Goal: Task Accomplishment & Management: Use online tool/utility

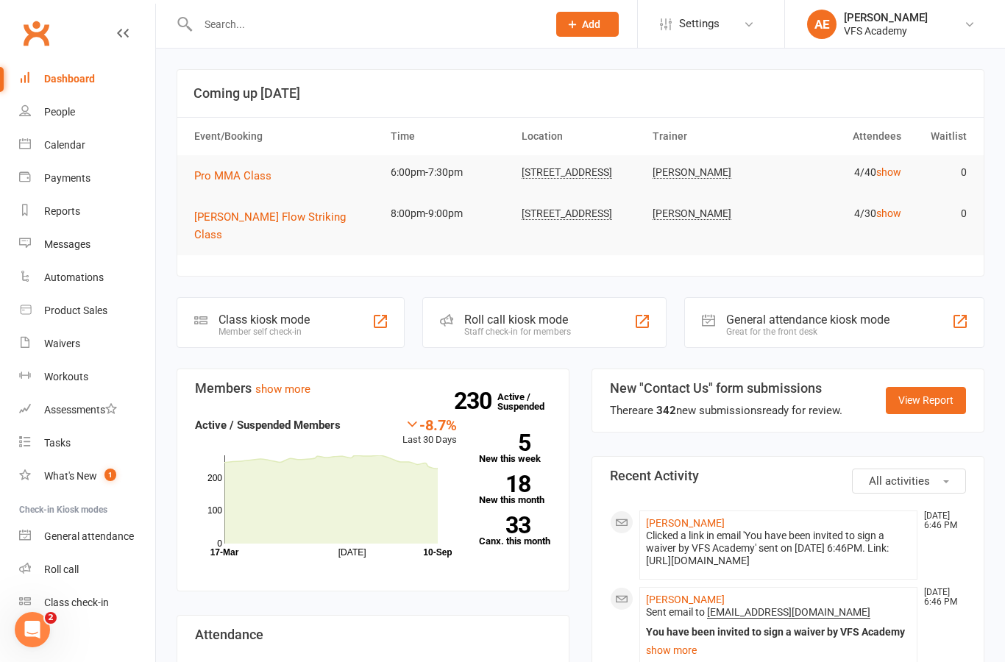
click at [408, 24] on input "text" at bounding box center [364, 24] width 343 height 21
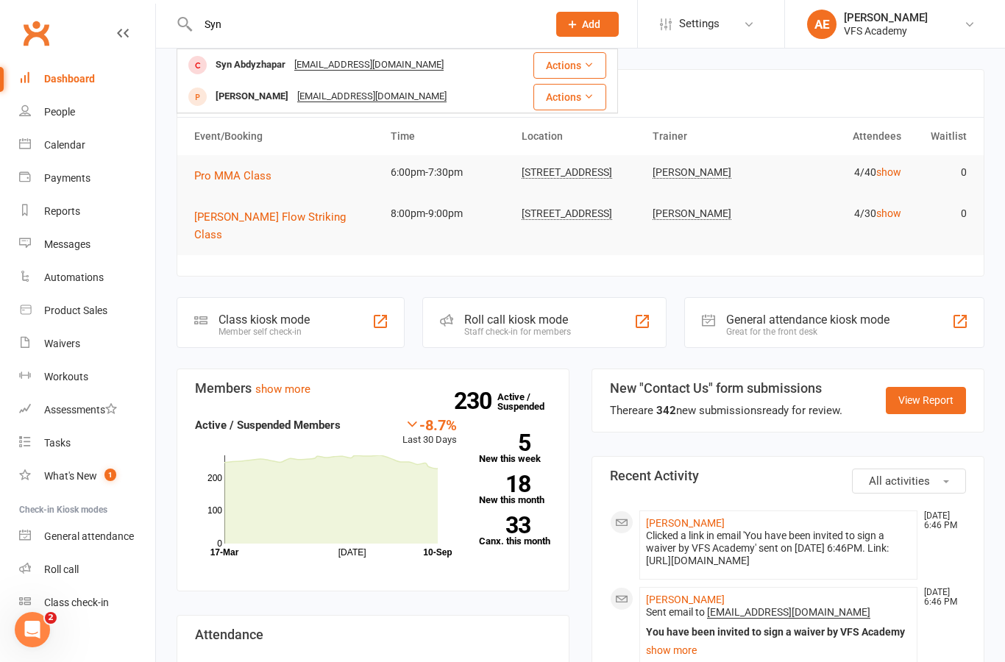
type input "Syn"
click at [467, 72] on div "Syn Abdyzhapar Syrgak9825@icloud.com" at bounding box center [346, 65] width 336 height 30
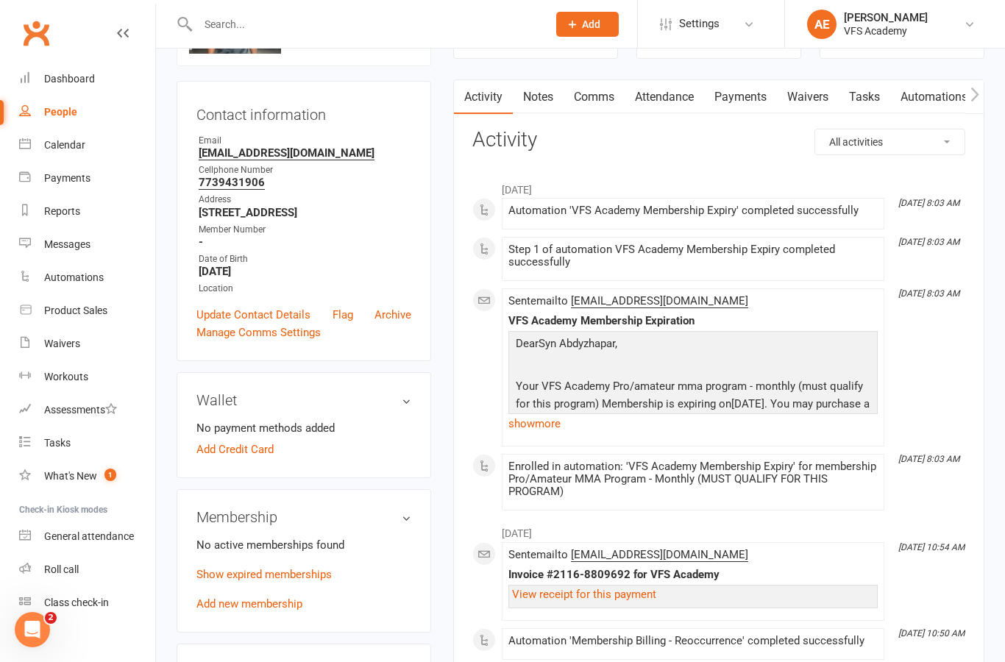
scroll to position [124, 0]
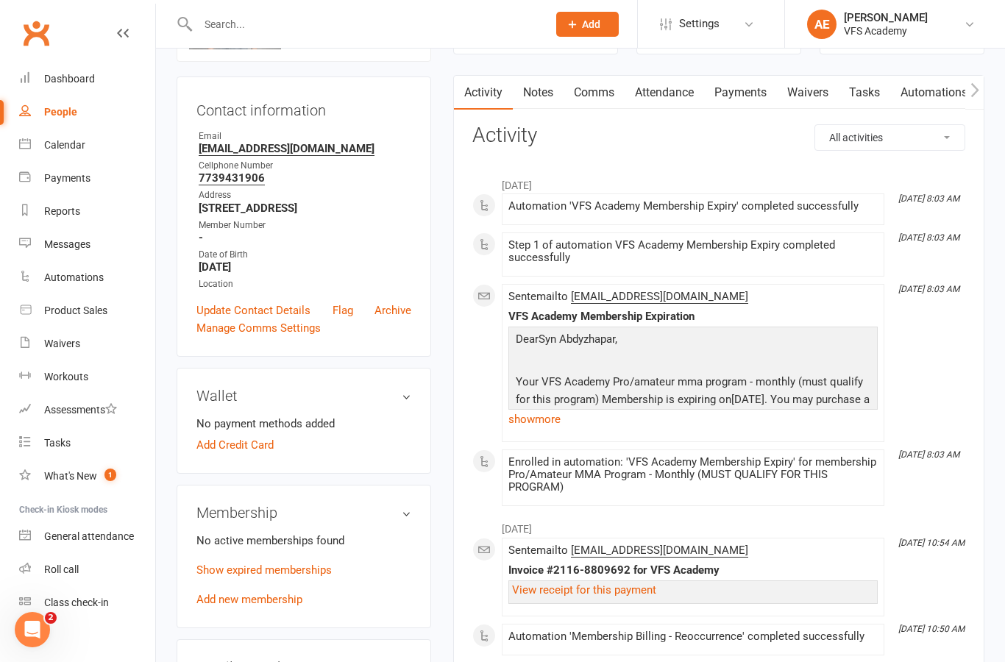
click at [263, 613] on div "Membership No active memberships found Show expired memberships Add new members…" at bounding box center [304, 556] width 254 height 143
click at [280, 602] on link "Add new membership" at bounding box center [249, 599] width 106 height 13
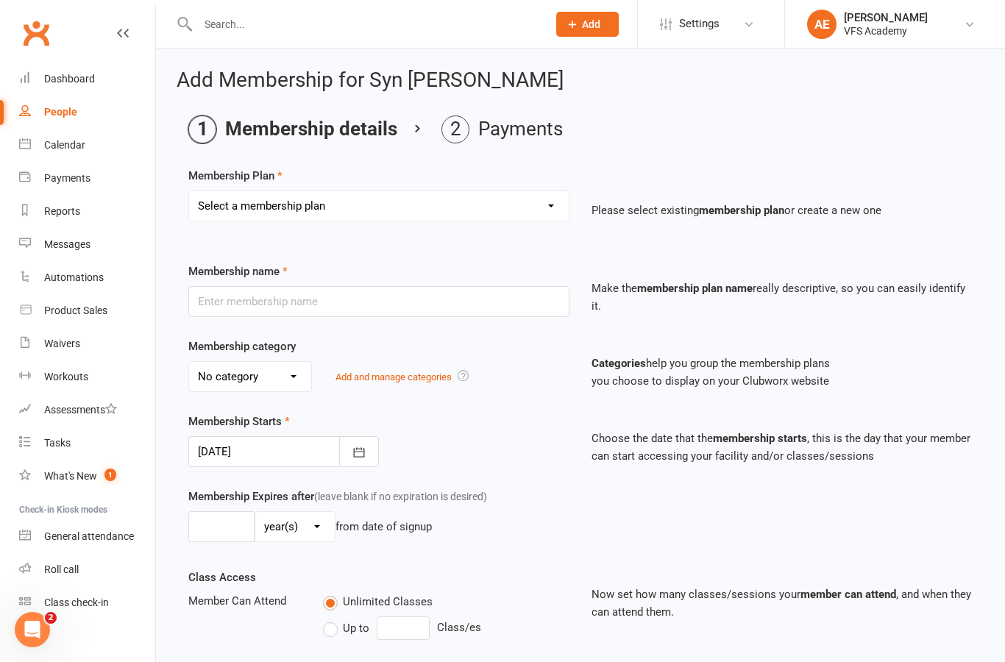
click at [352, 210] on select "Select a membership plan Create new Membership Plan Kid's Monthly Unlimited Kid…" at bounding box center [379, 205] width 380 height 29
select select "7"
type input "Pro/Amateur MMA Program - Monthly (MUST QUALIFY FOR THIS PROGRAM)"
select select "6"
type input "0"
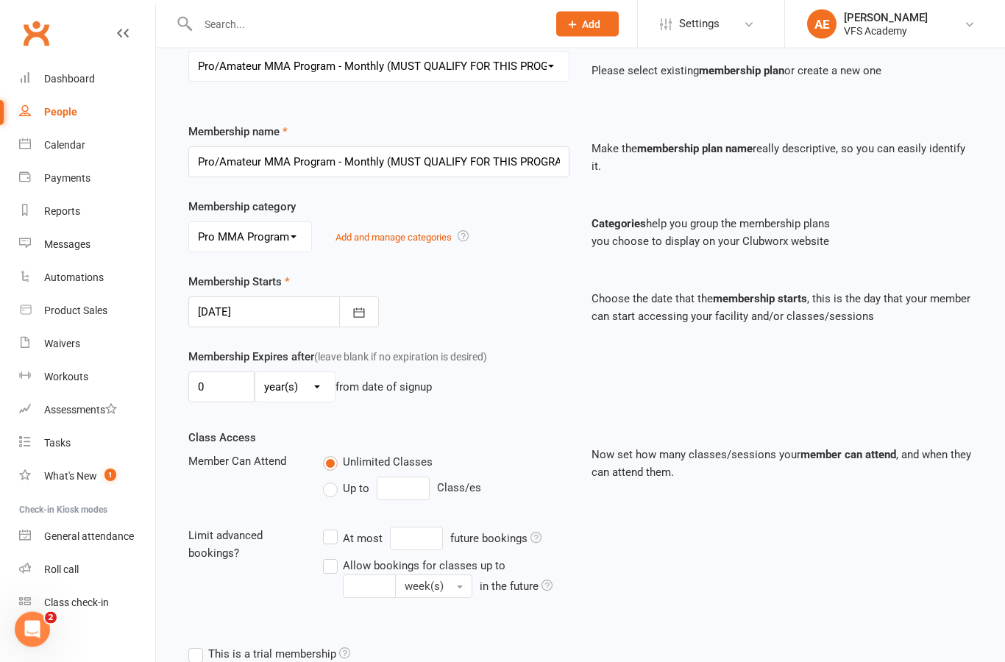
scroll to position [527, 0]
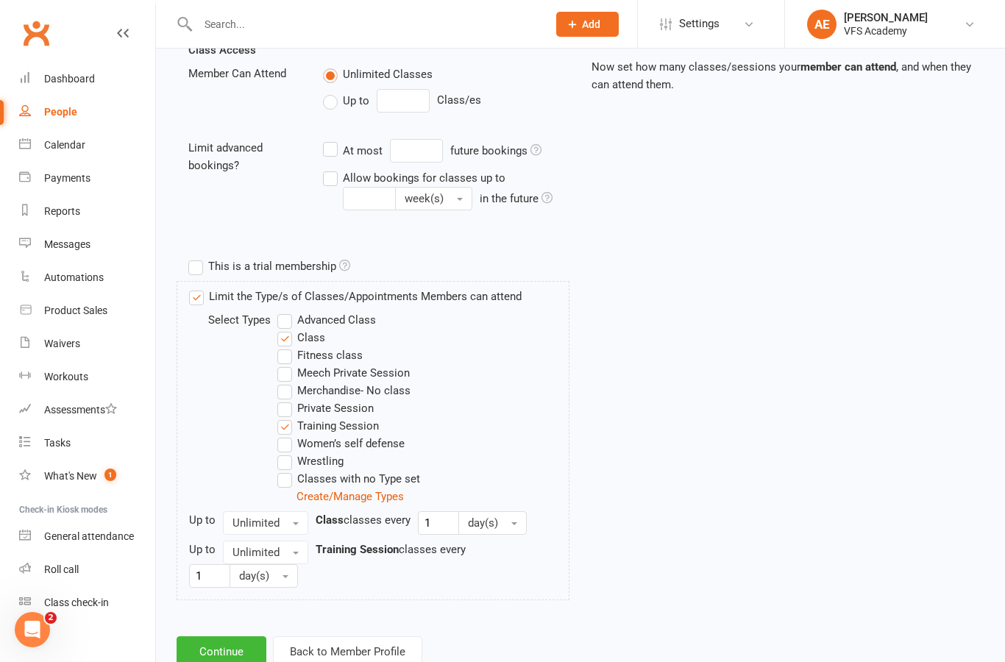
click at [202, 651] on button "Continue" at bounding box center [222, 651] width 90 height 31
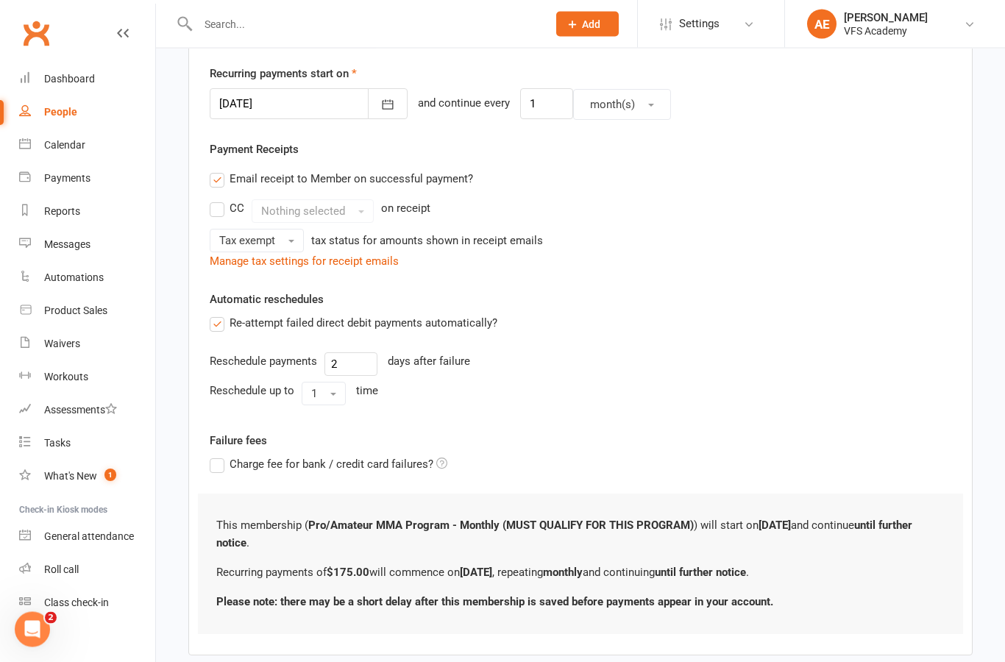
scroll to position [378, 0]
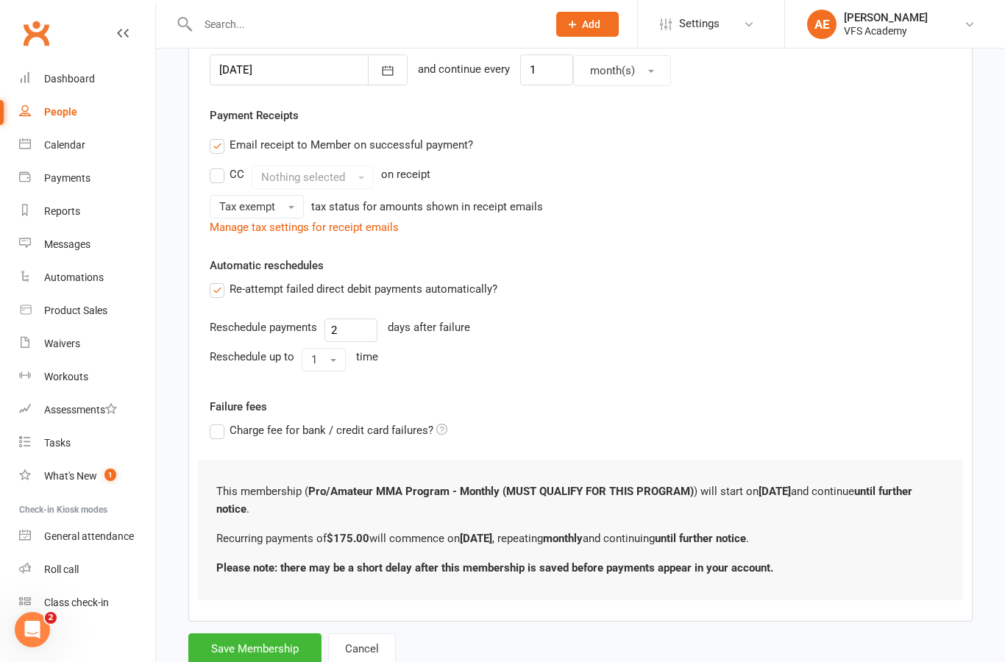
click at [230, 652] on button "Save Membership" at bounding box center [254, 648] width 133 height 31
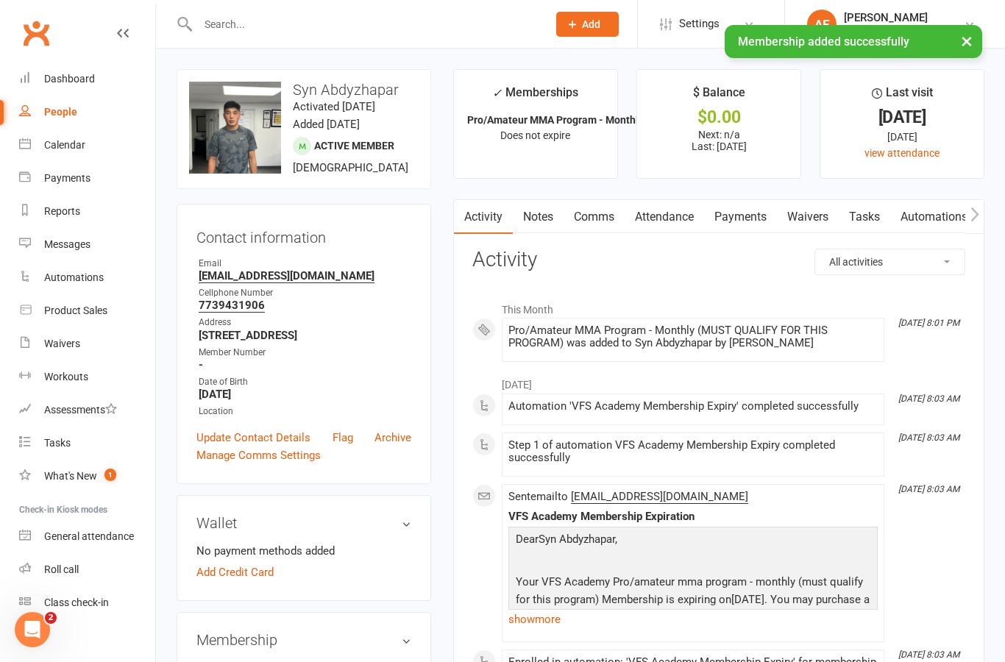
click at [744, 221] on link "Payments" at bounding box center [740, 217] width 73 height 34
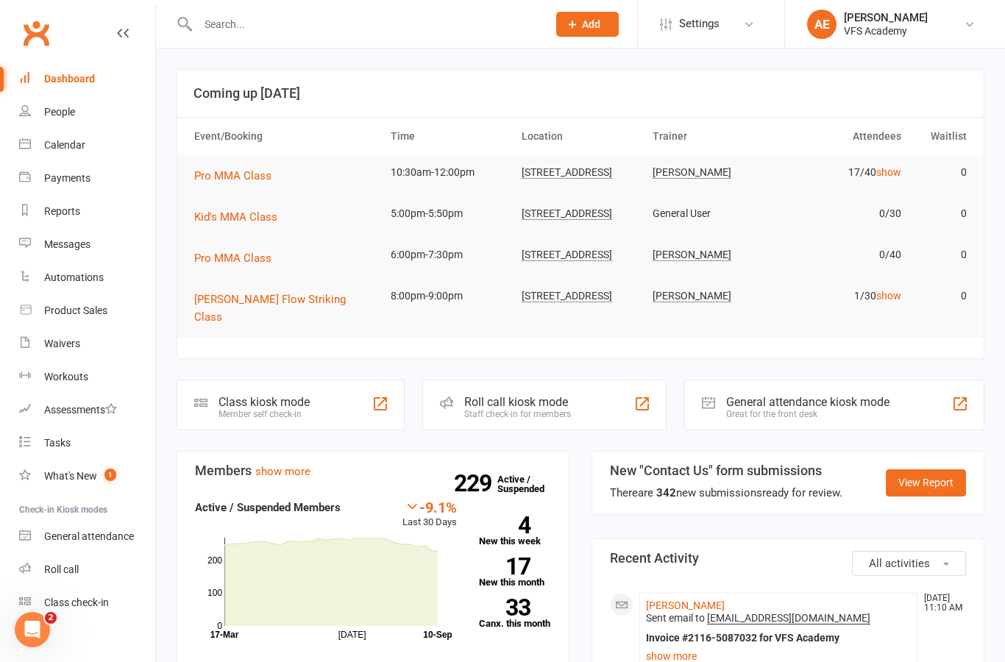
click at [323, 22] on input "text" at bounding box center [364, 24] width 343 height 21
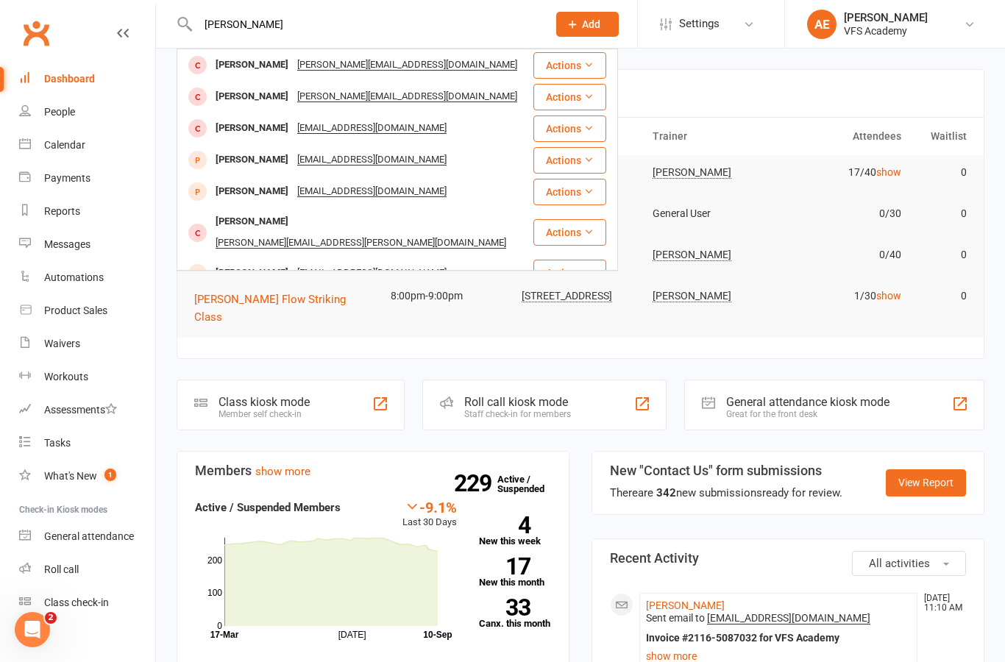
type input "Daniel y"
click at [245, 197] on div "Daniel Yong" at bounding box center [252, 191] width 82 height 21
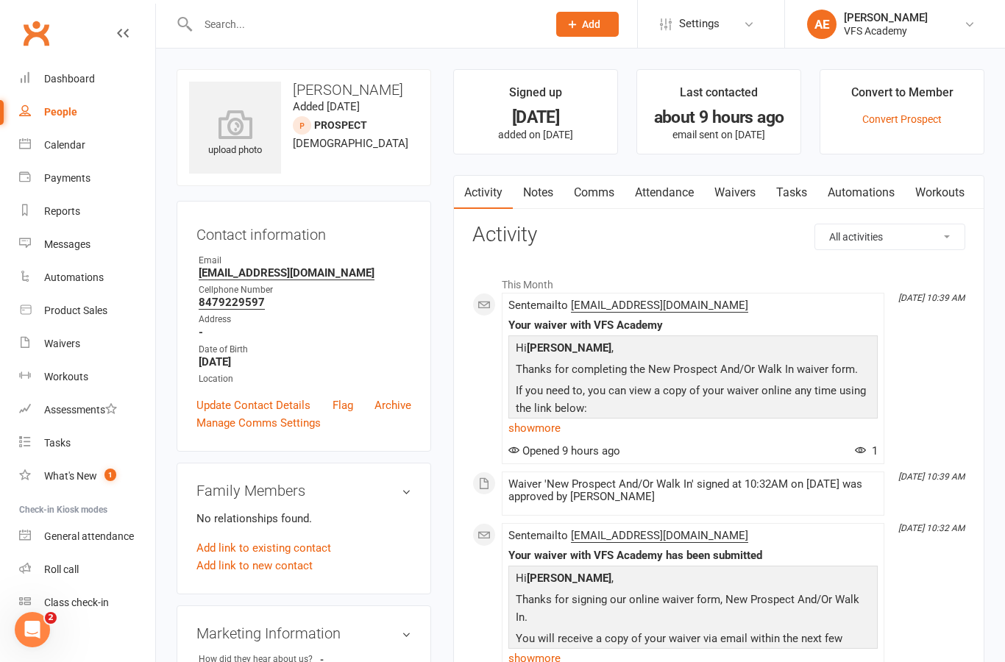
click at [240, 143] on div "upload photo" at bounding box center [235, 134] width 92 height 49
click at [749, 188] on link "Waivers" at bounding box center [735, 193] width 62 height 34
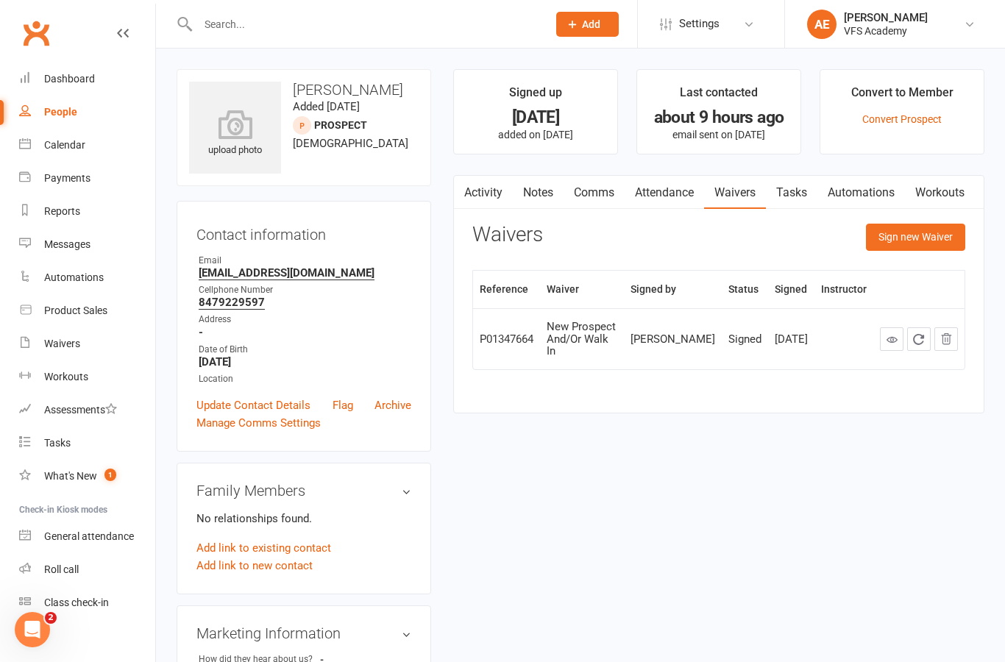
click at [223, 135] on icon at bounding box center [235, 124] width 92 height 29
click at [240, 132] on icon at bounding box center [235, 124] width 92 height 29
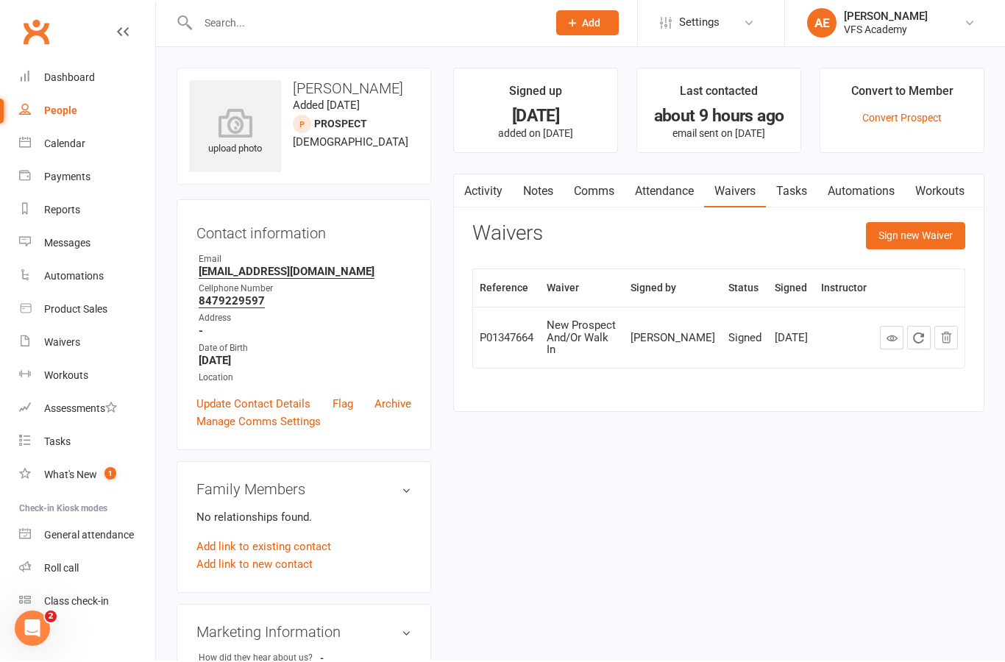
click at [245, 117] on icon at bounding box center [235, 122] width 92 height 29
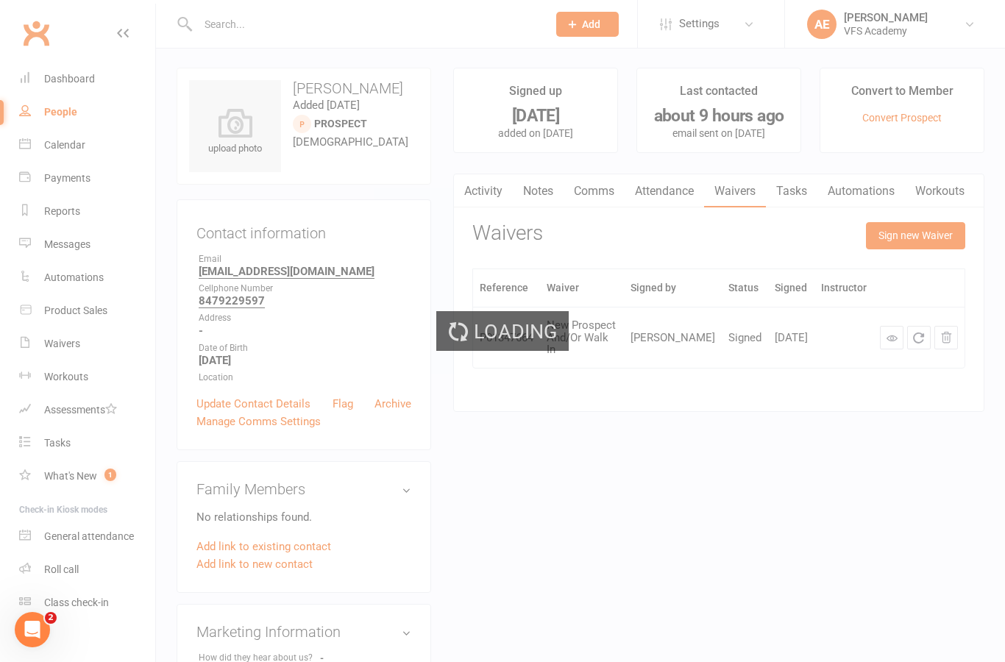
scroll to position [0, 0]
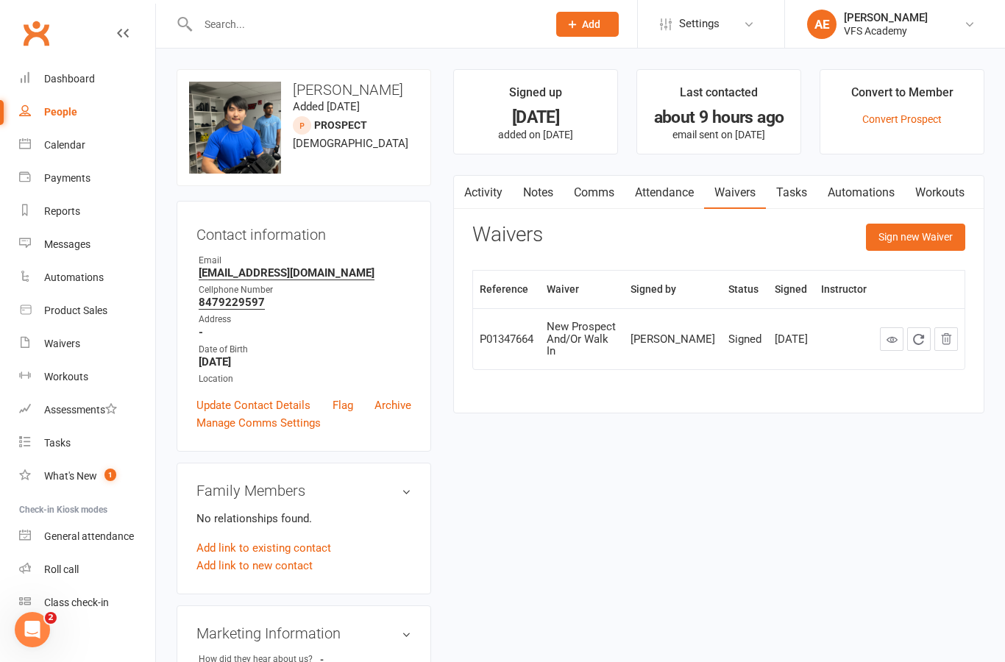
click at [83, 75] on div "Dashboard" at bounding box center [69, 79] width 51 height 12
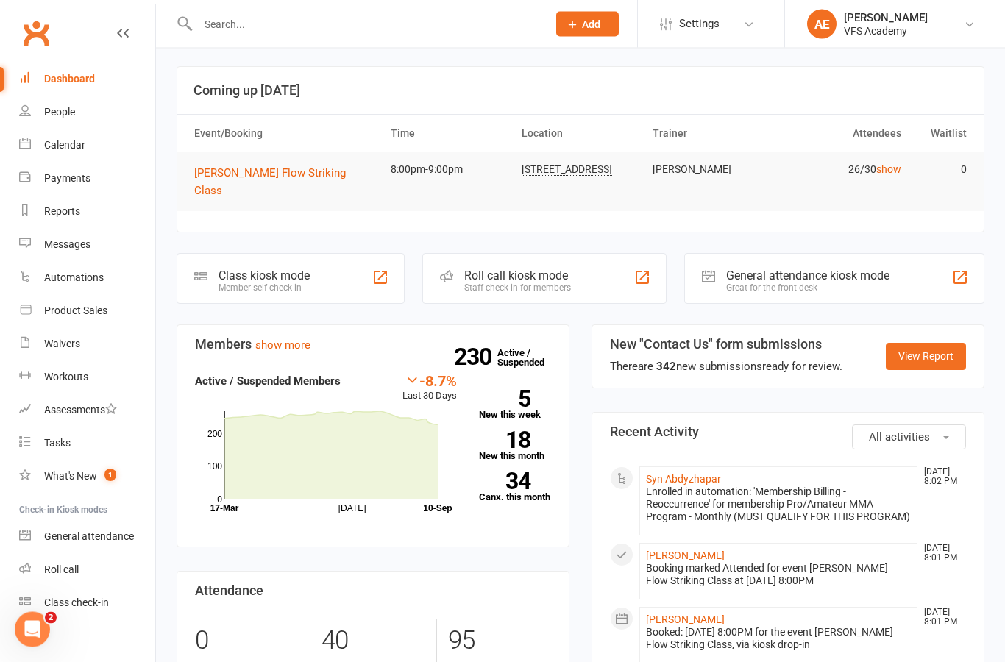
scroll to position [3, 0]
click at [336, 9] on div at bounding box center [357, 24] width 360 height 48
click at [335, 26] on input "text" at bounding box center [364, 24] width 343 height 21
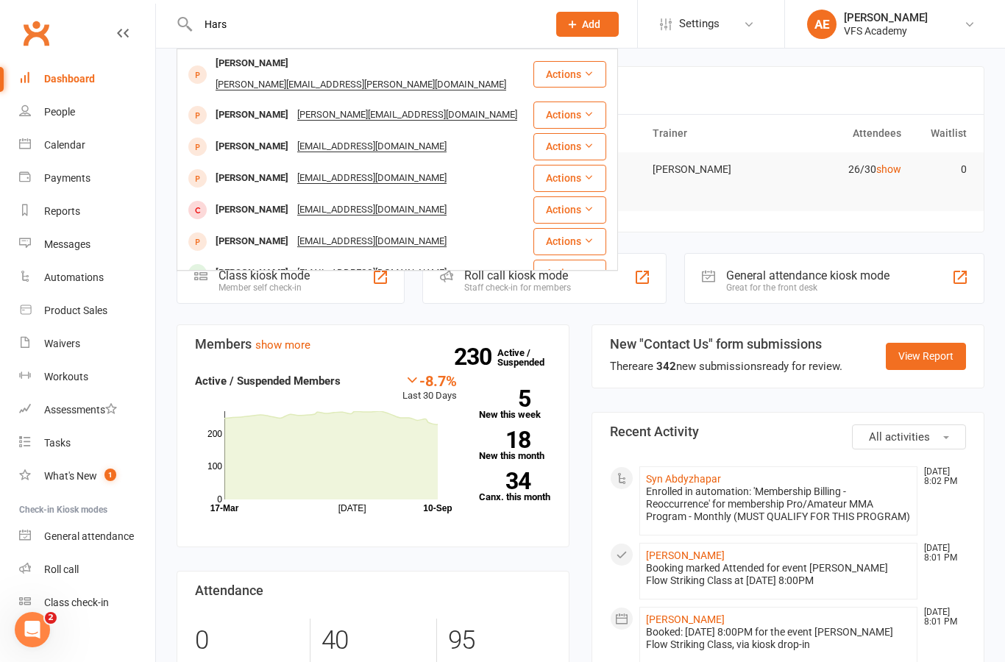
type input "Hars"
click at [486, 57] on div "Harsha Namburi harsha.namburi@gmail.com" at bounding box center [355, 74] width 354 height 49
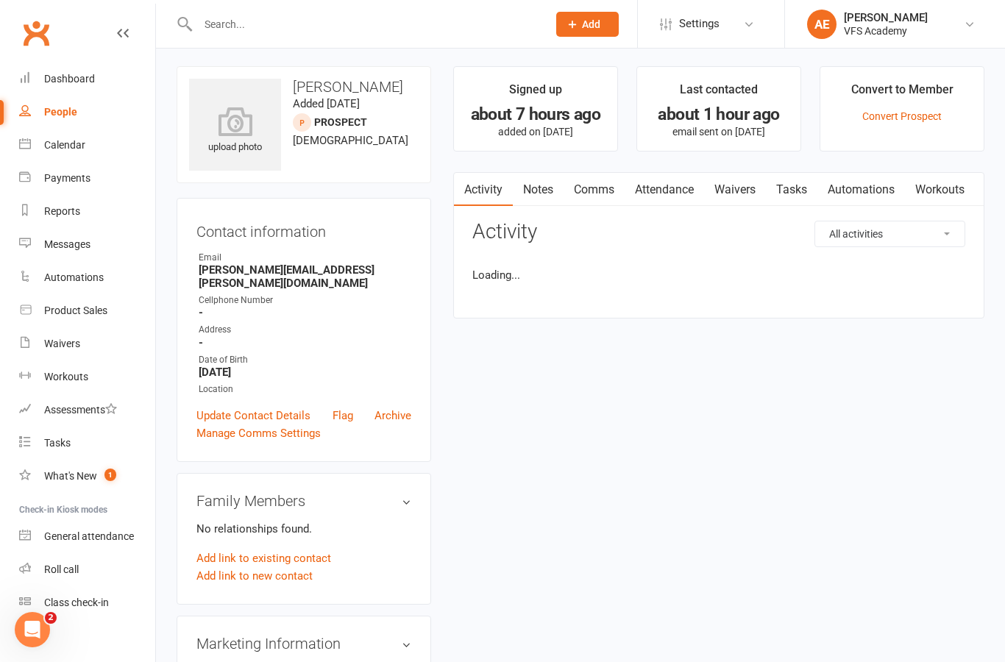
scroll to position [62, 0]
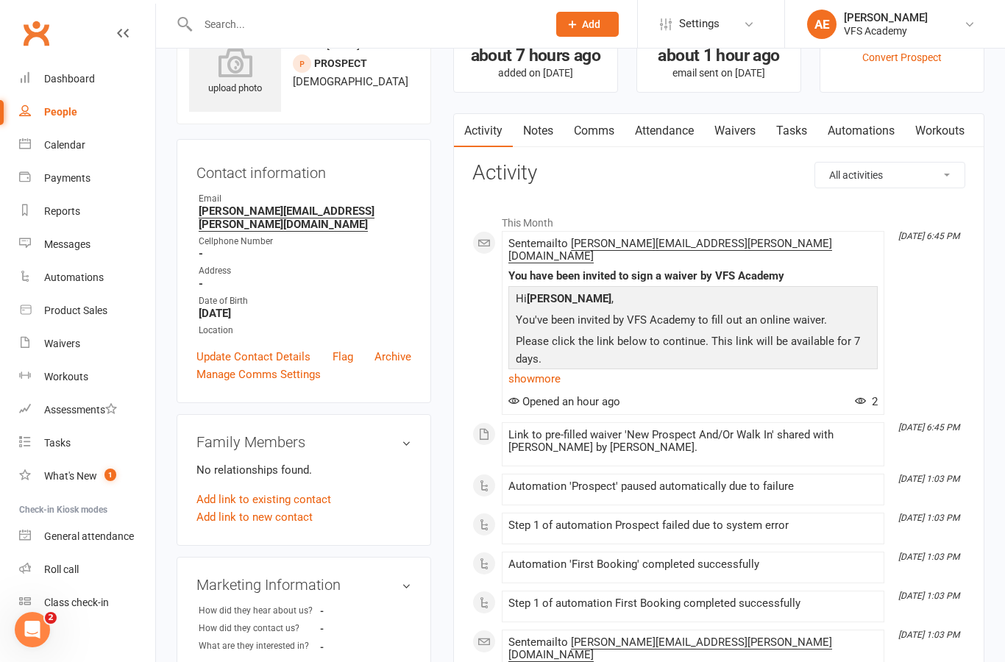
click at [745, 127] on link "Waivers" at bounding box center [735, 131] width 62 height 34
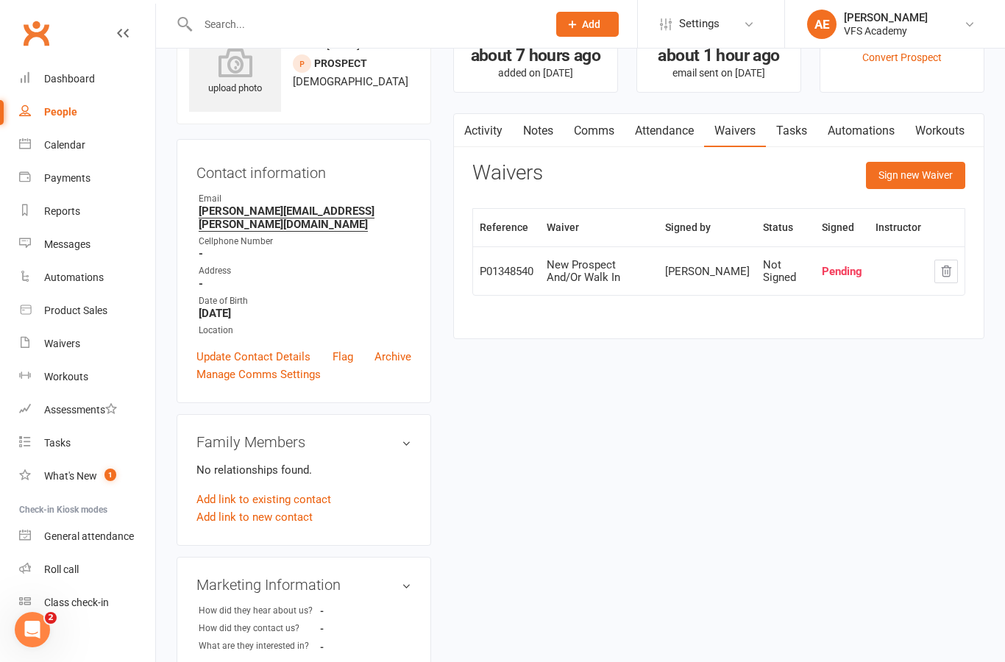
click at [235, 101] on div "upload photo" at bounding box center [235, 66] width 92 height 92
click at [81, 77] on div "Dashboard" at bounding box center [69, 79] width 51 height 12
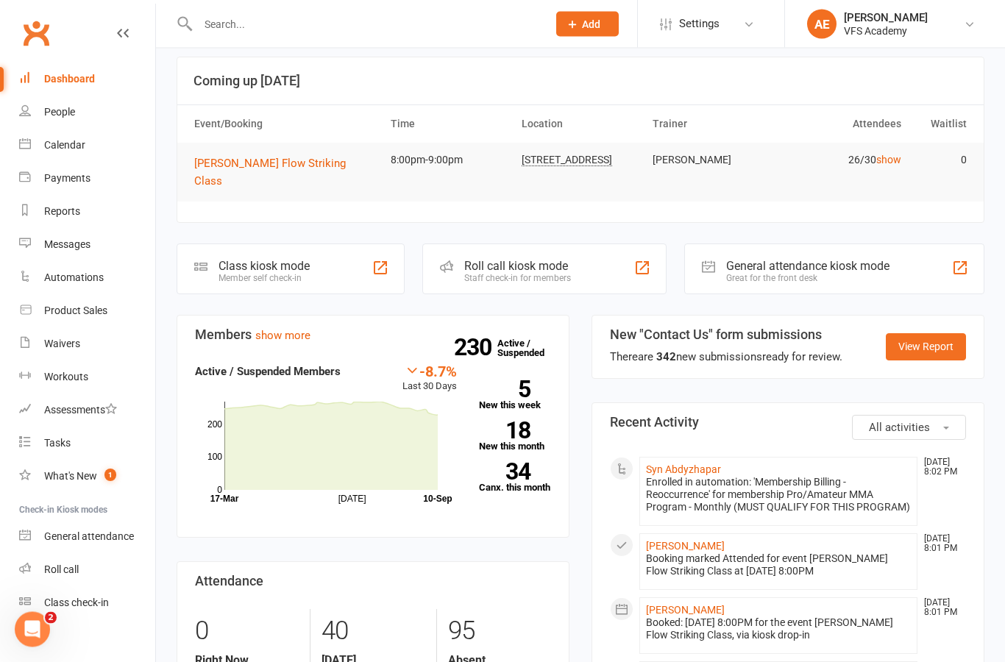
scroll to position [1, 0]
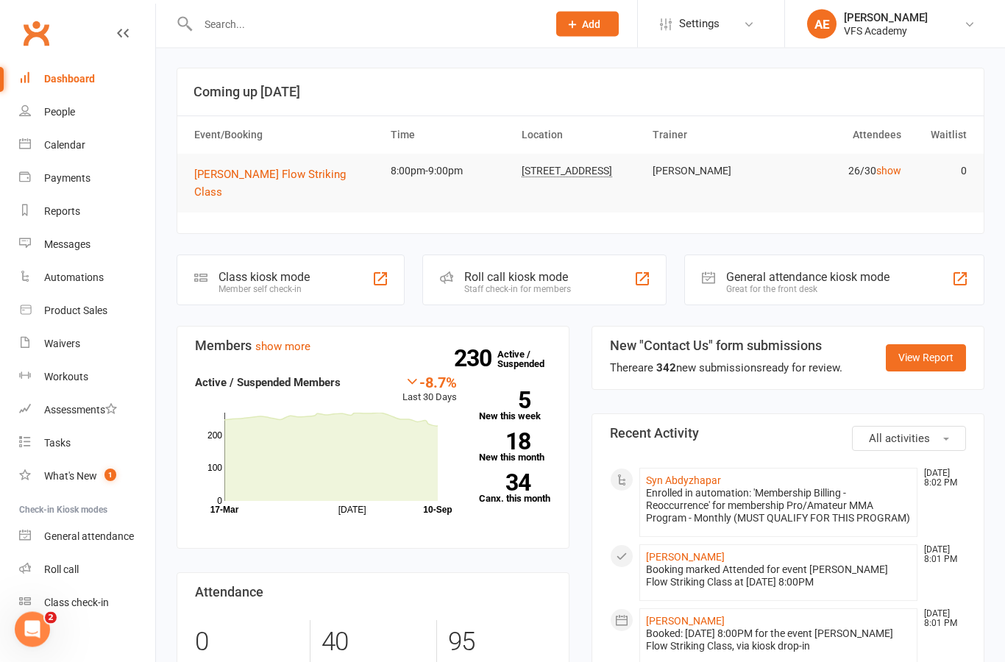
click at [305, 285] on div "Member self check-in" at bounding box center [263, 290] width 91 height 10
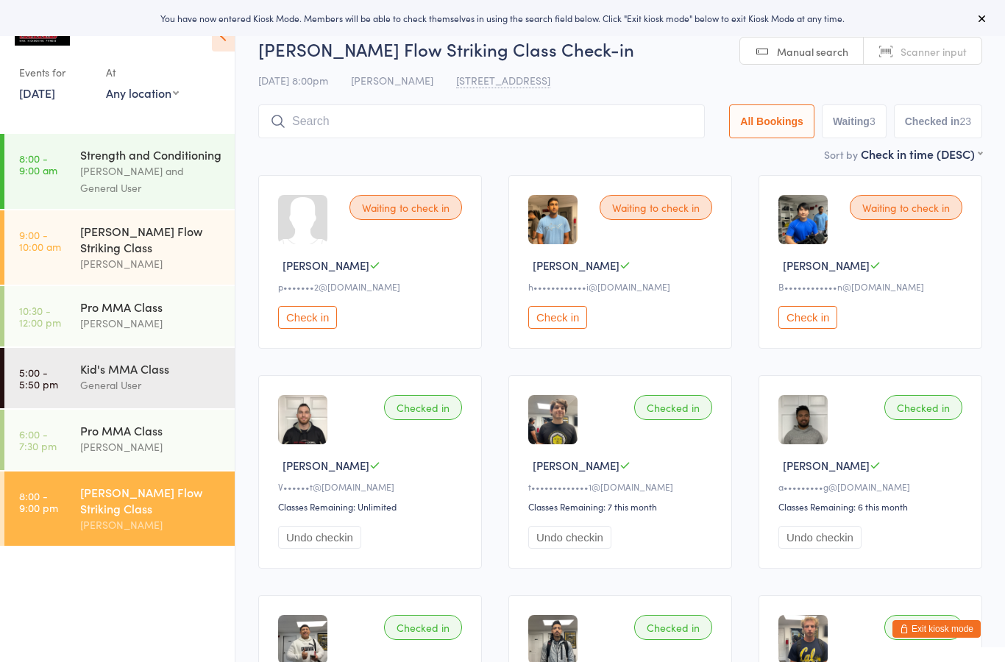
click at [937, 627] on button "Exit kiosk mode" at bounding box center [936, 629] width 88 height 18
click at [939, 636] on button "Exit kiosk mode" at bounding box center [936, 629] width 88 height 18
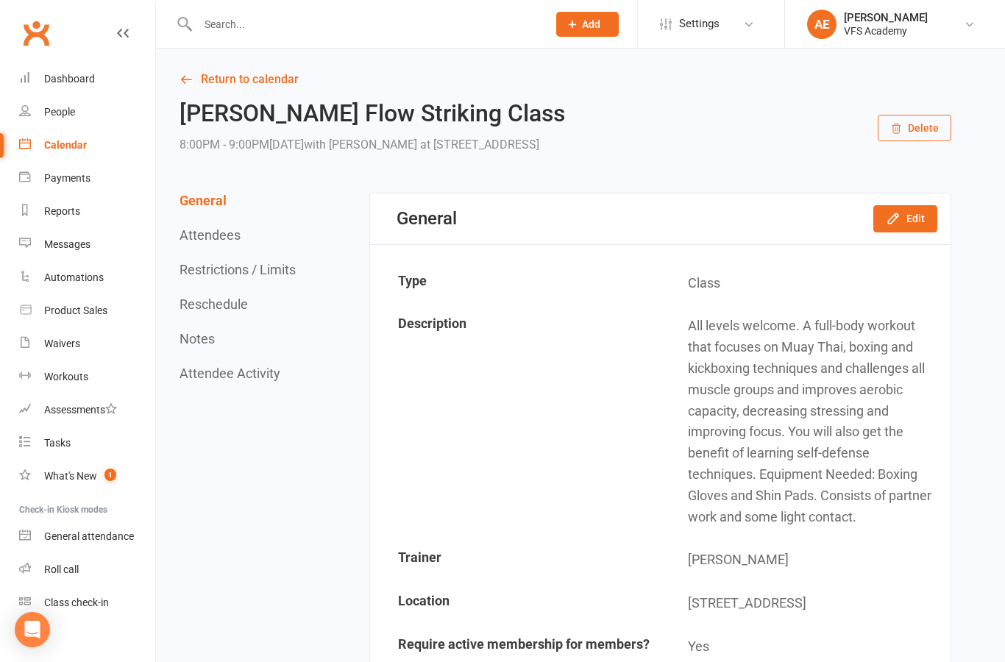
click at [385, 32] on input "text" at bounding box center [364, 24] width 343 height 21
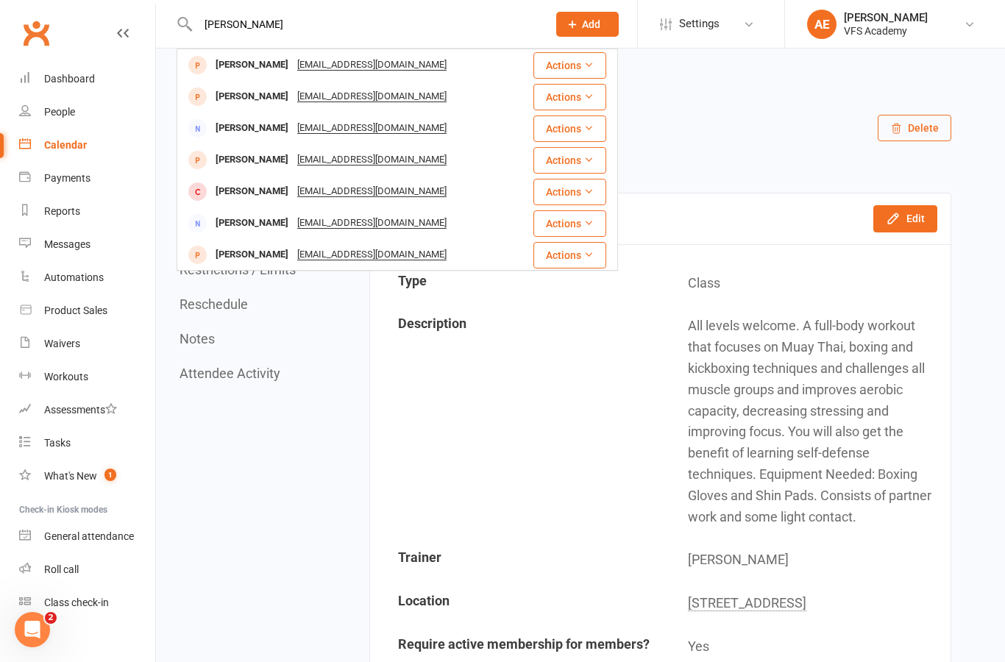
type input "Paul kim"
click at [452, 57] on div "Paul Kim paulk3552@gmail.com" at bounding box center [355, 65] width 354 height 30
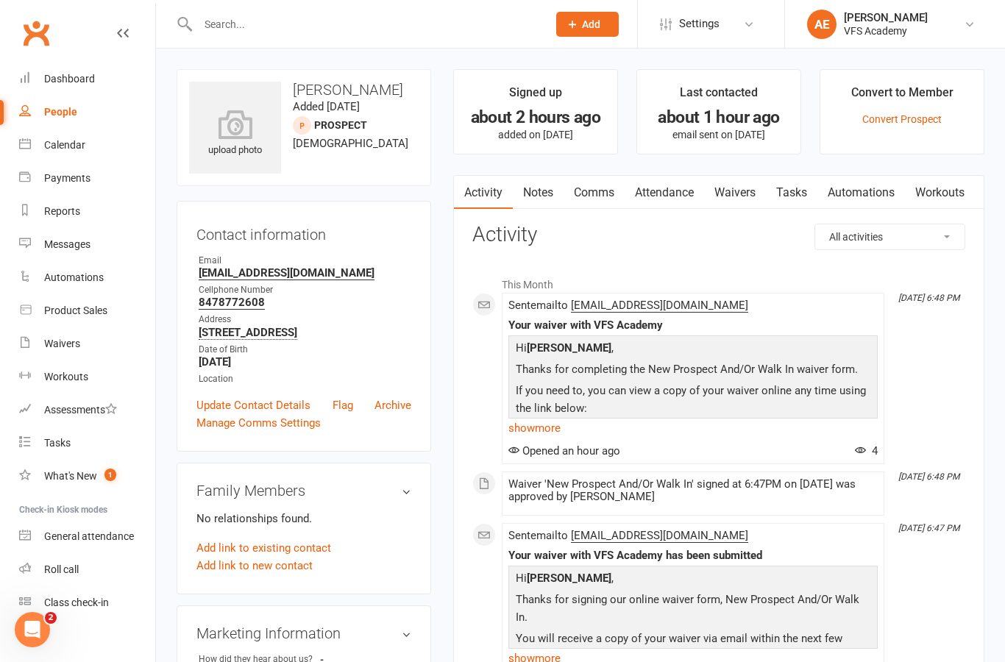
click at [251, 155] on div "upload photo" at bounding box center [235, 134] width 92 height 49
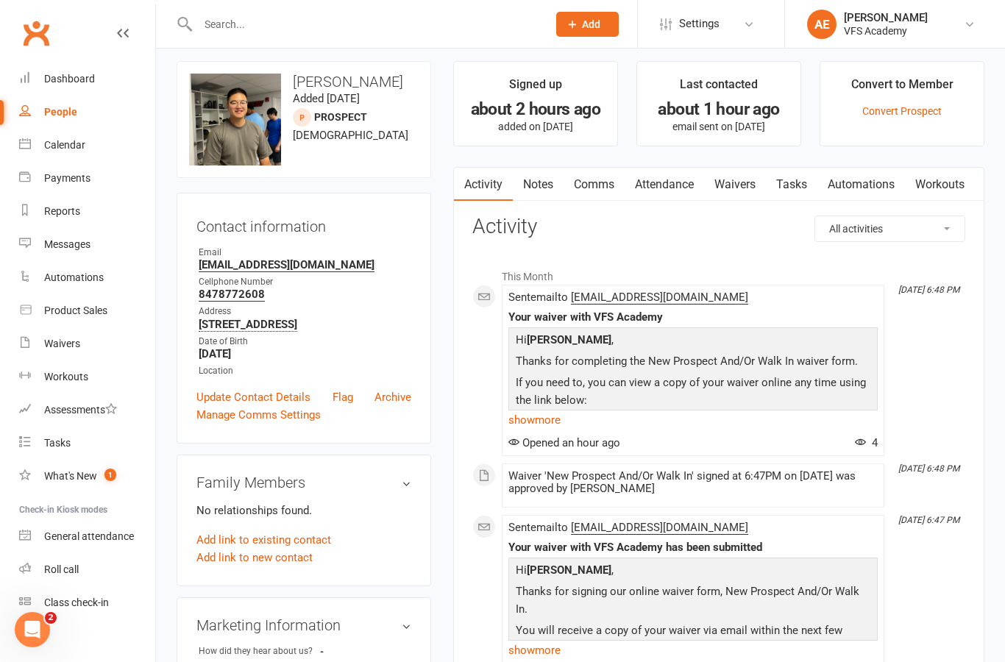
scroll to position [3, 0]
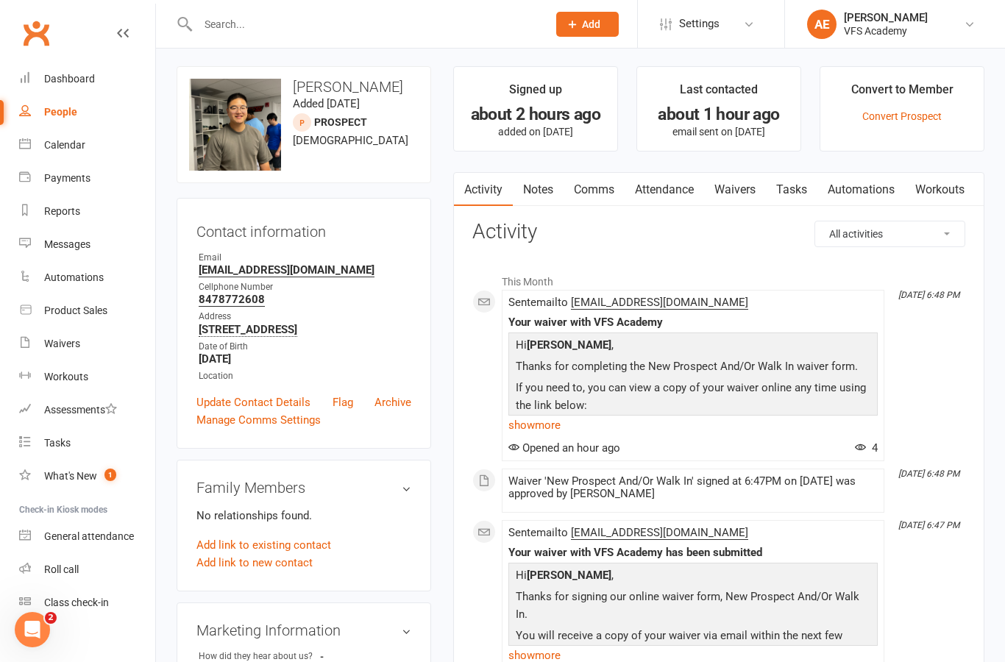
click at [78, 68] on link "Dashboard" at bounding box center [87, 79] width 136 height 33
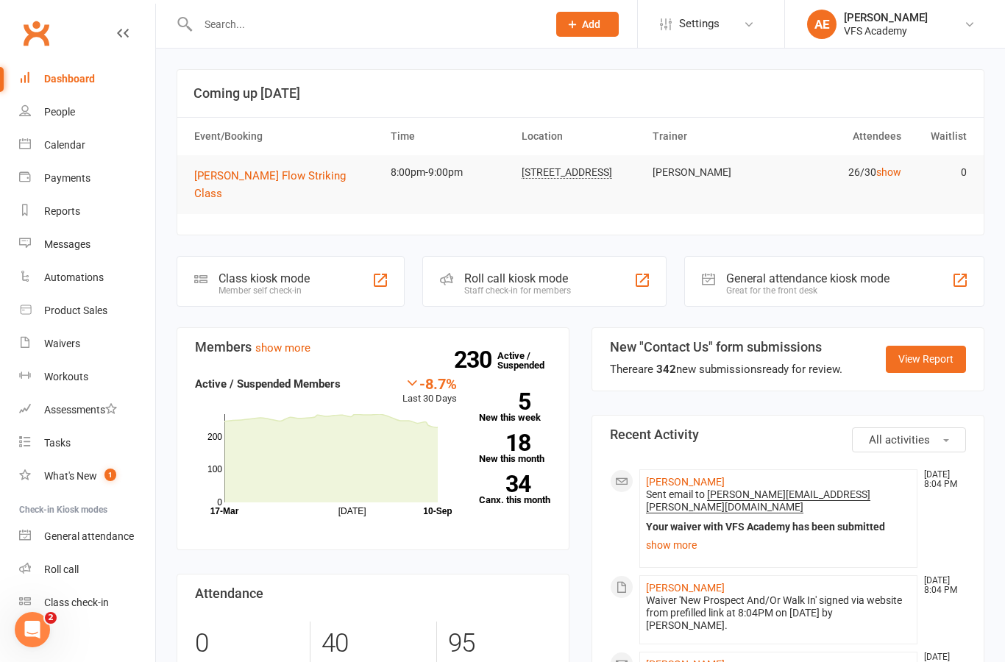
click at [299, 271] on div "Class kiosk mode" at bounding box center [263, 278] width 91 height 14
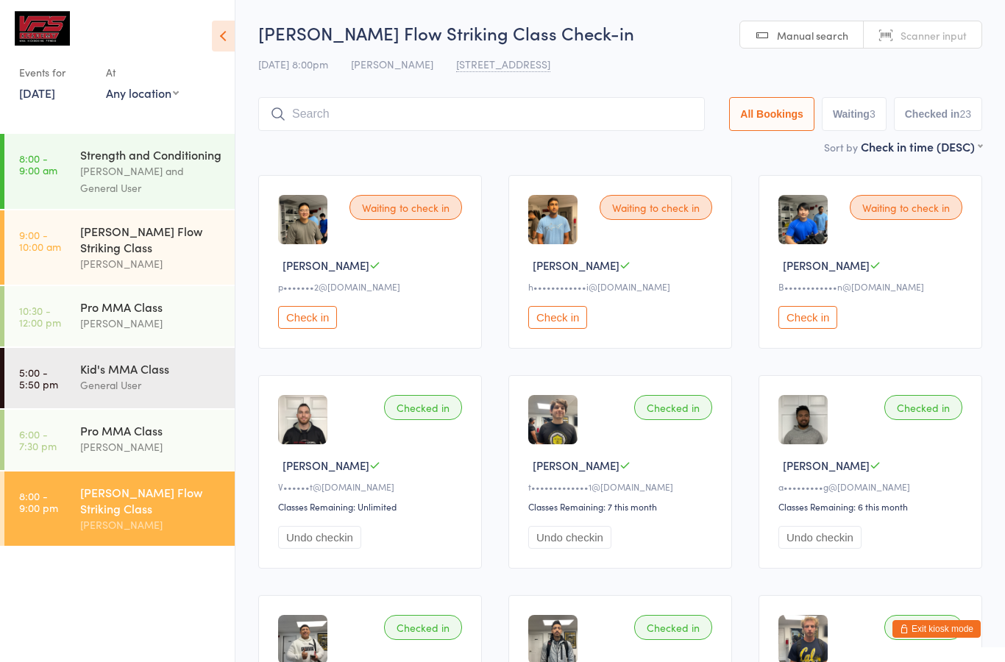
click at [317, 322] on button "Check in" at bounding box center [307, 317] width 59 height 23
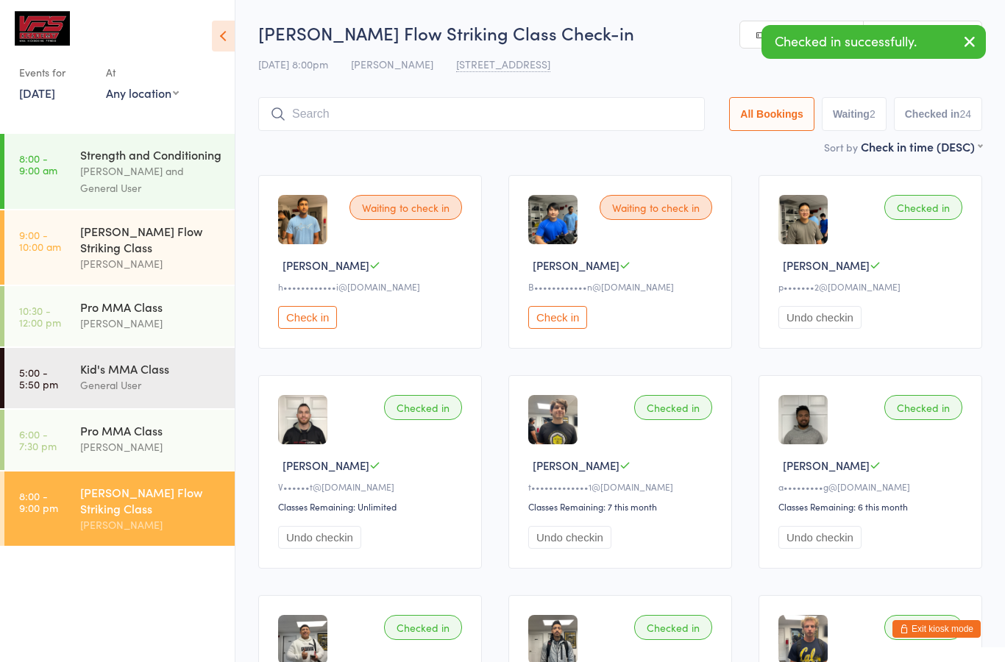
click at [318, 329] on button "Check in" at bounding box center [307, 317] width 59 height 23
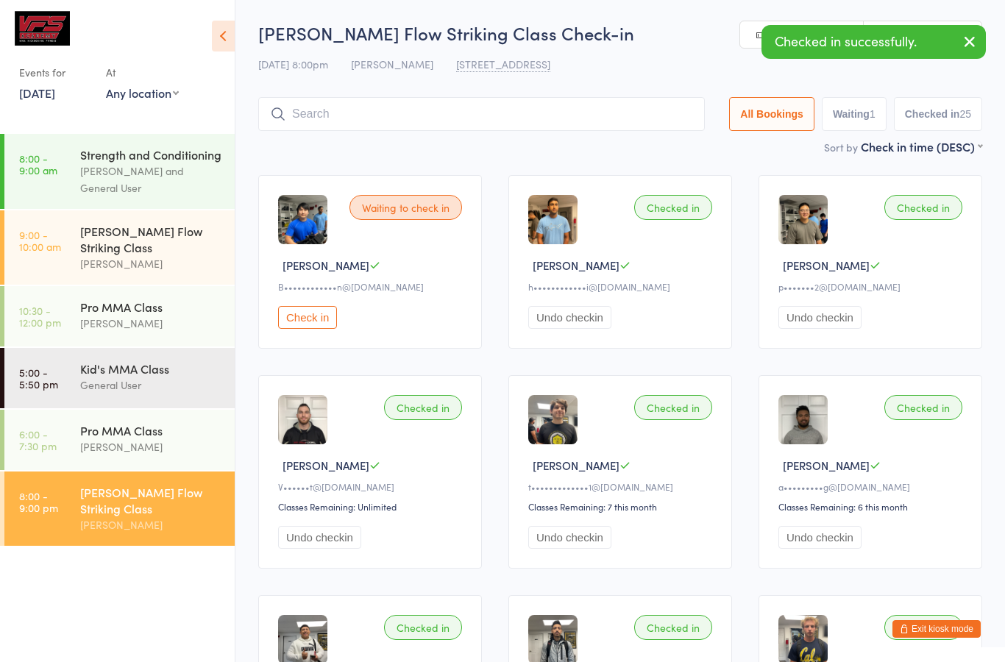
click at [321, 314] on button "Check in" at bounding box center [307, 317] width 59 height 23
